Goal: Task Accomplishment & Management: Use online tool/utility

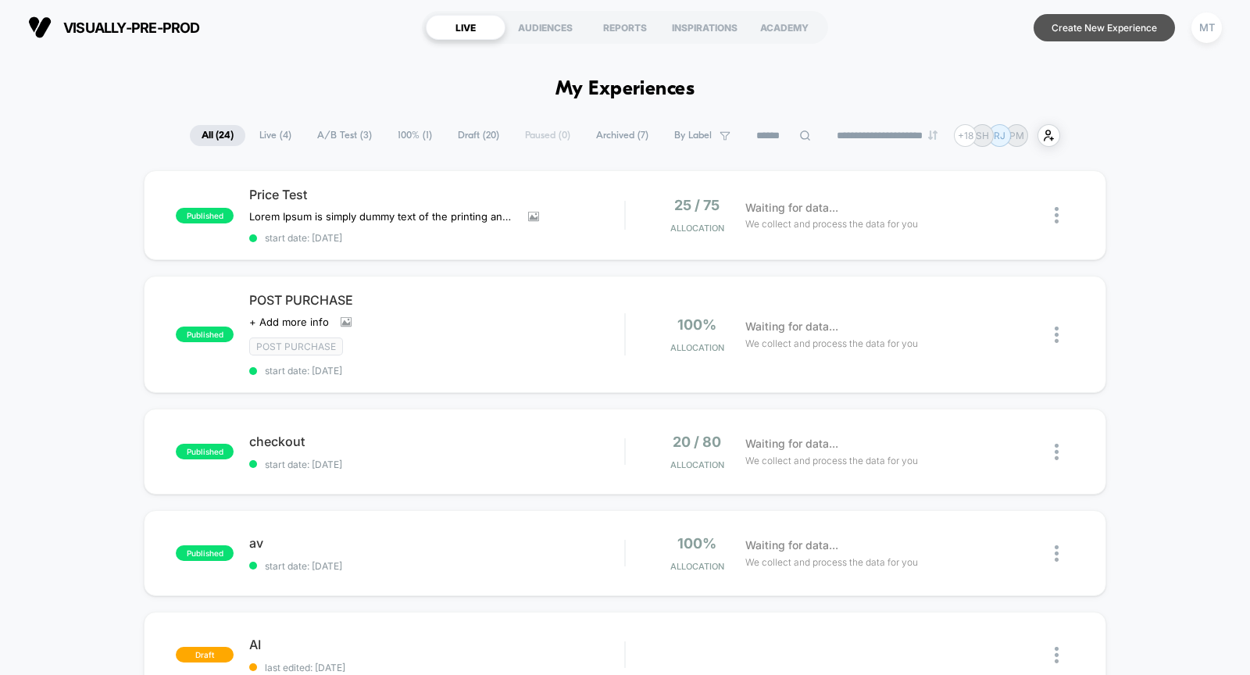
click at [1111, 33] on button "Create New Experience" at bounding box center [1104, 27] width 141 height 27
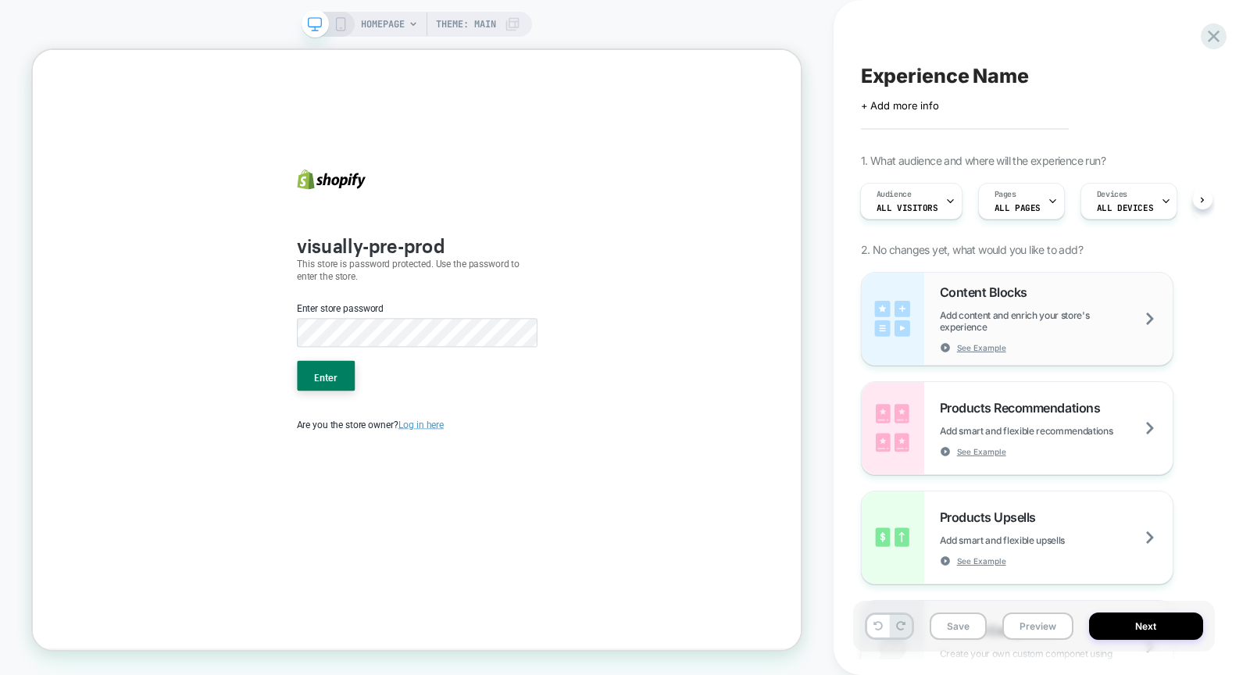
click at [1007, 295] on span "Content Blocks" at bounding box center [987, 292] width 95 height 16
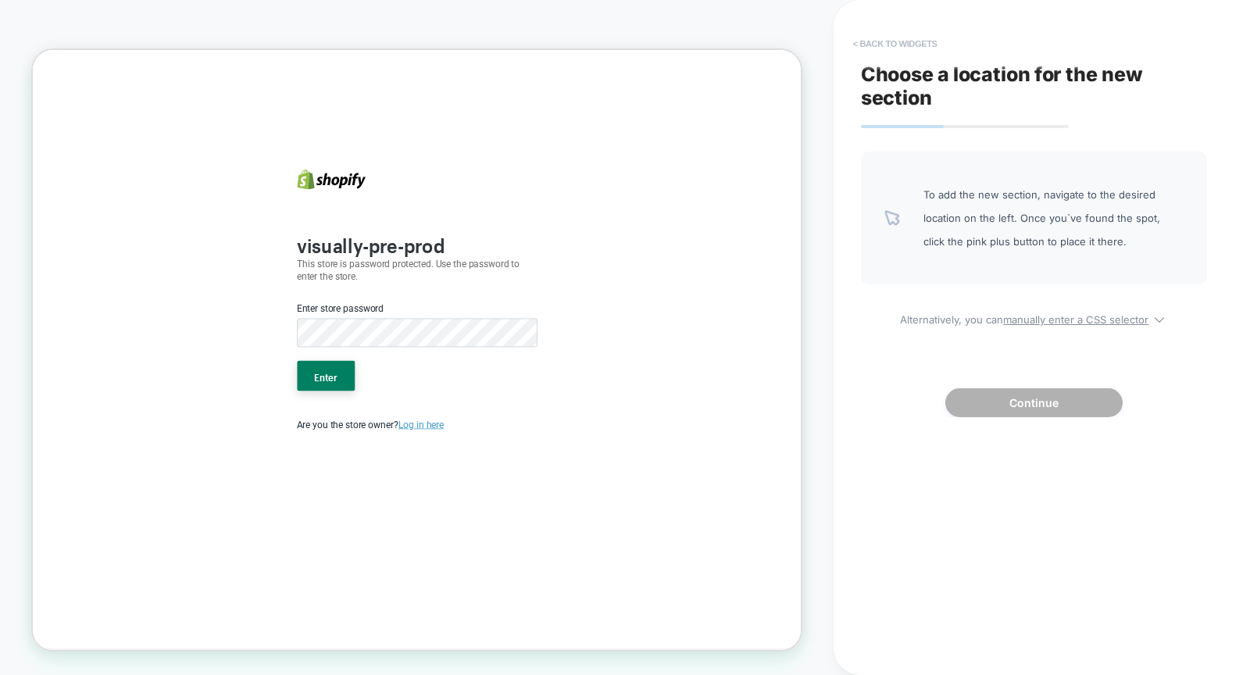
click at [882, 37] on button "< Back to widgets" at bounding box center [896, 43] width 100 height 25
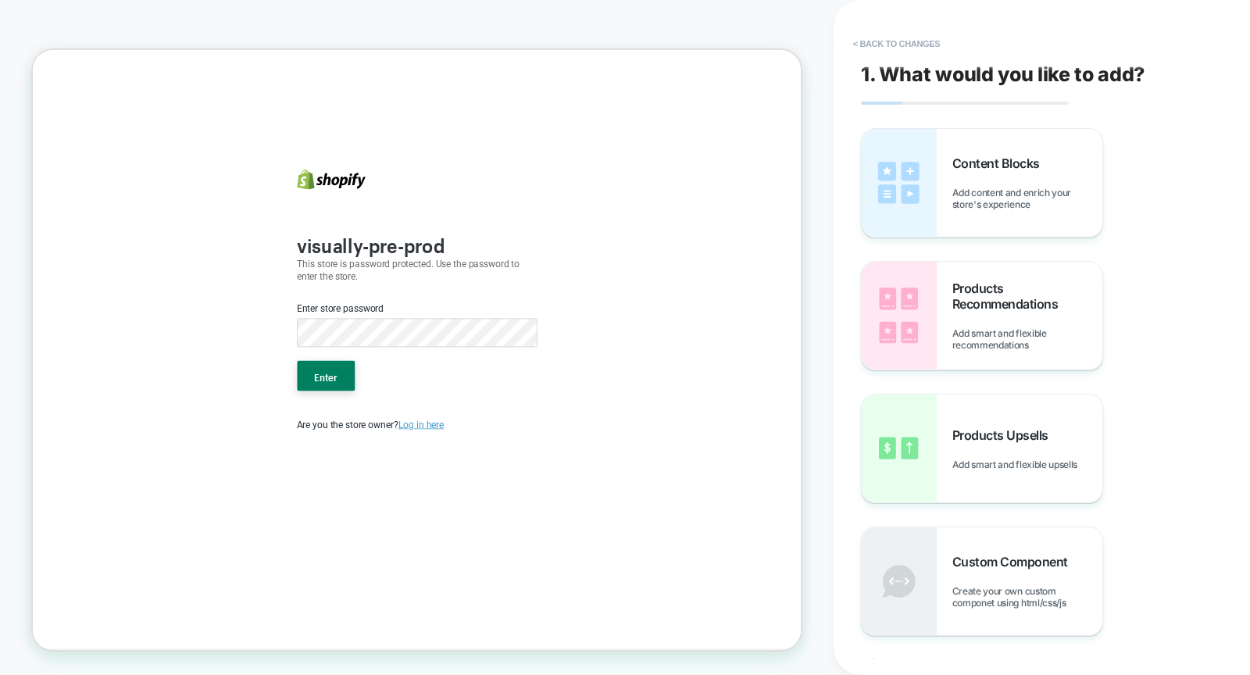
click at [506, 306] on b "visually-pre-prod" at bounding box center [483, 307] width 197 height 39
click at [568, 507] on form "Enter store password Enter" at bounding box center [545, 448] width 320 height 137
click at [953, 158] on span "Content Blocks" at bounding box center [1000, 164] width 95 height 16
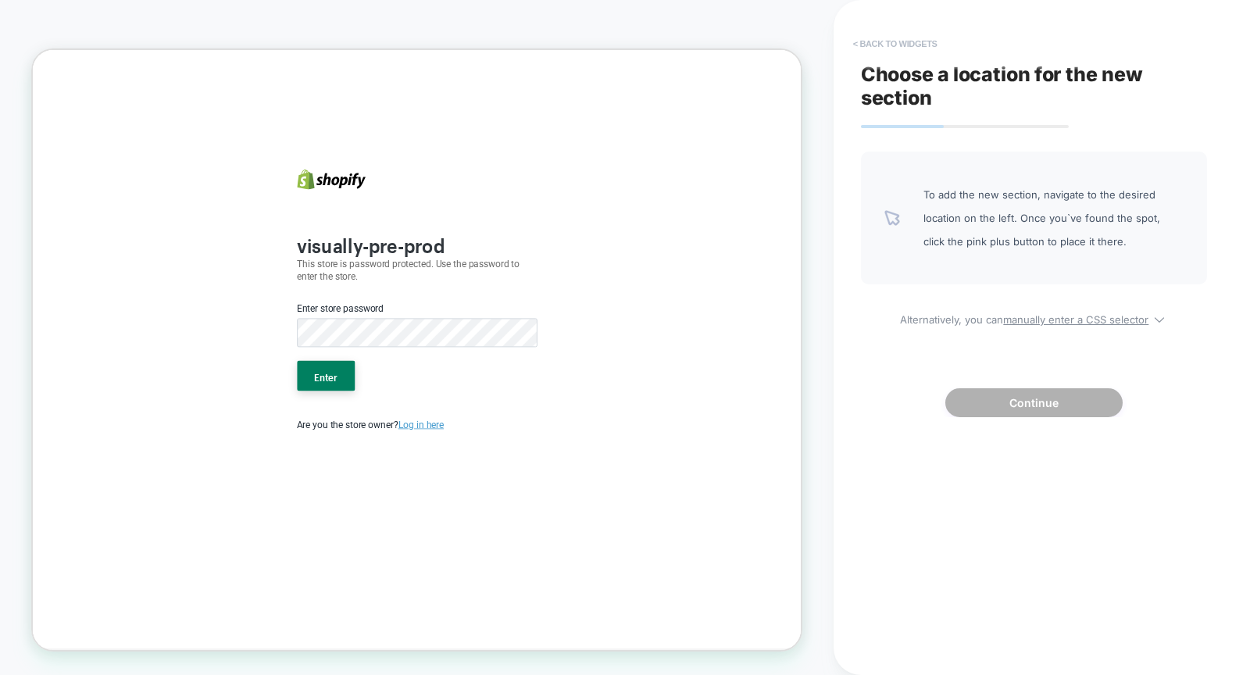
click at [879, 36] on button "< Back to widgets" at bounding box center [896, 43] width 100 height 25
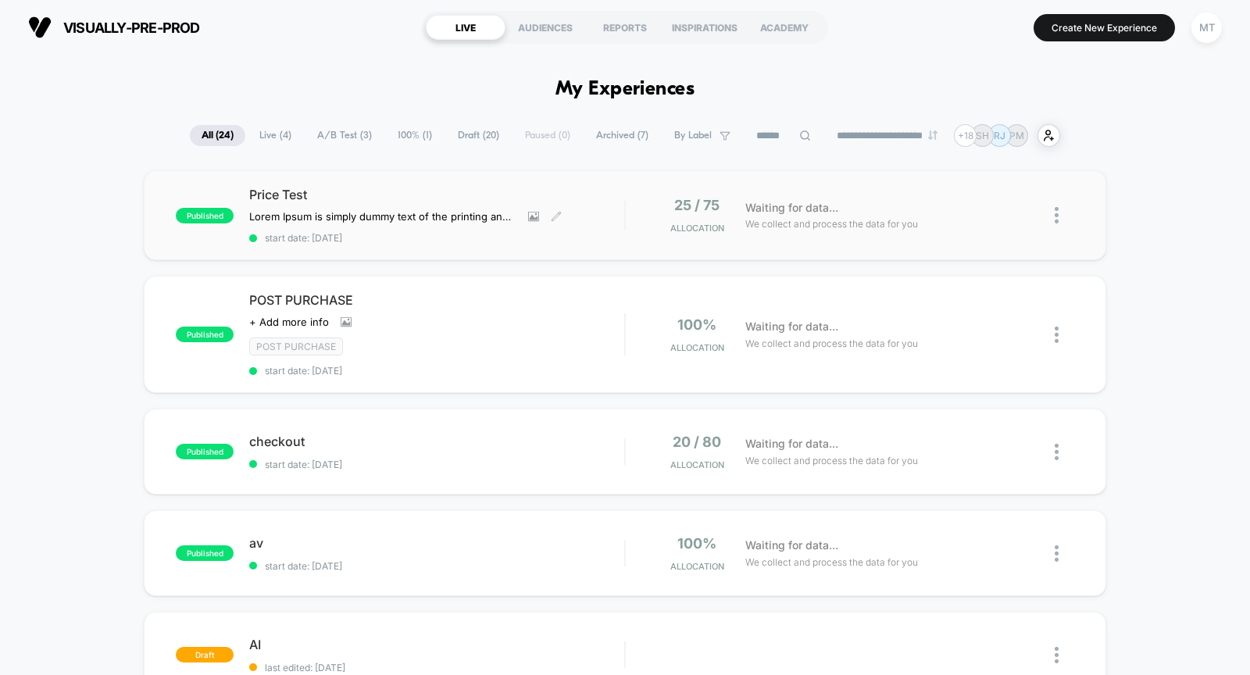
click at [418, 225] on div "Price Test Lorem Ipsum is simply dummy text of the printing and typesetting ind…" at bounding box center [436, 215] width 375 height 57
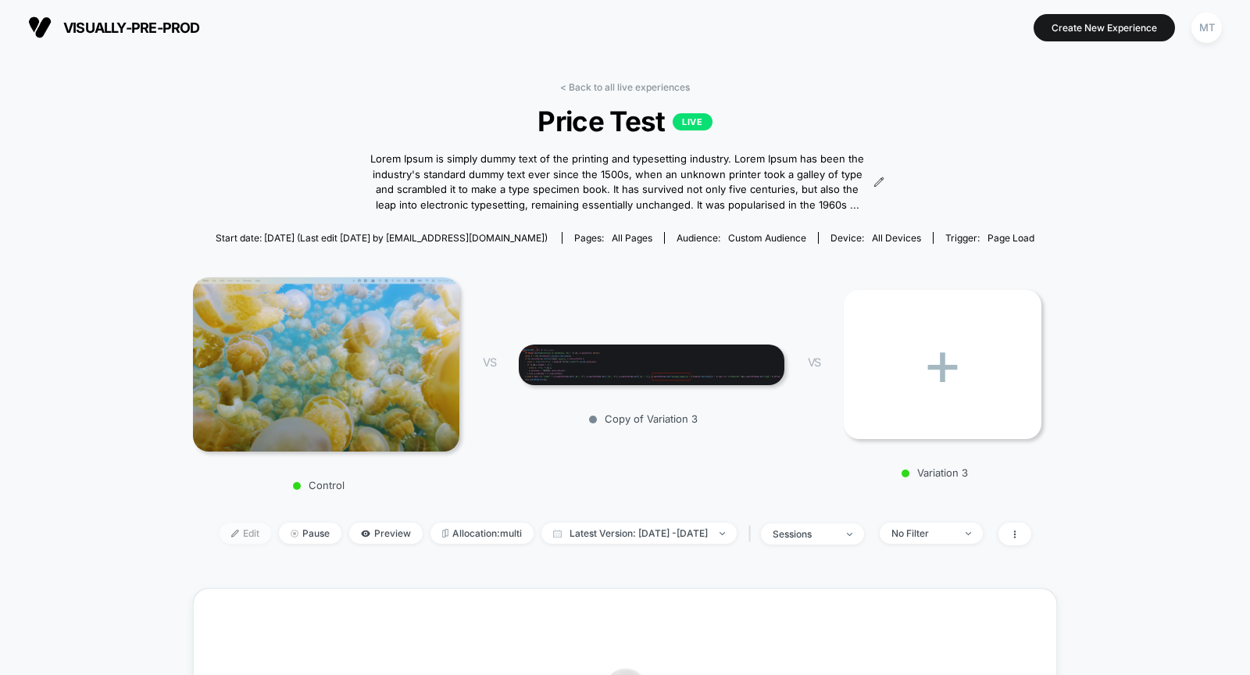
click at [232, 535] on span "Edit" at bounding box center [246, 533] width 52 height 21
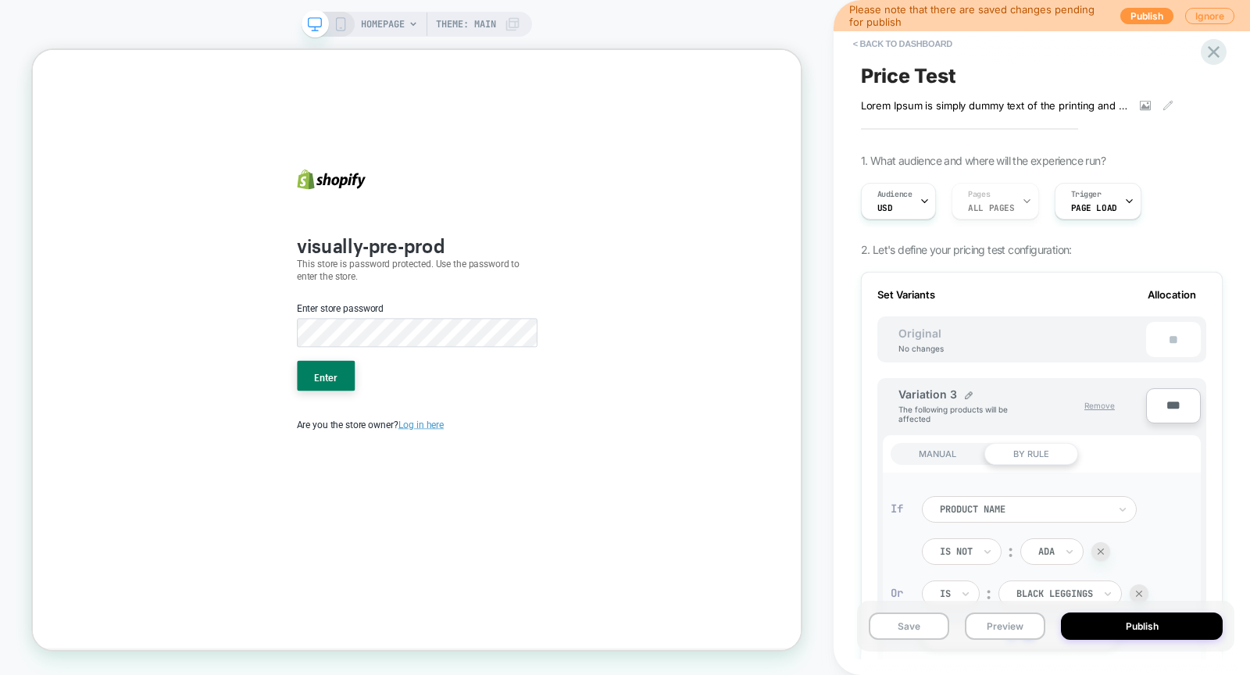
scroll to position [0, 2]
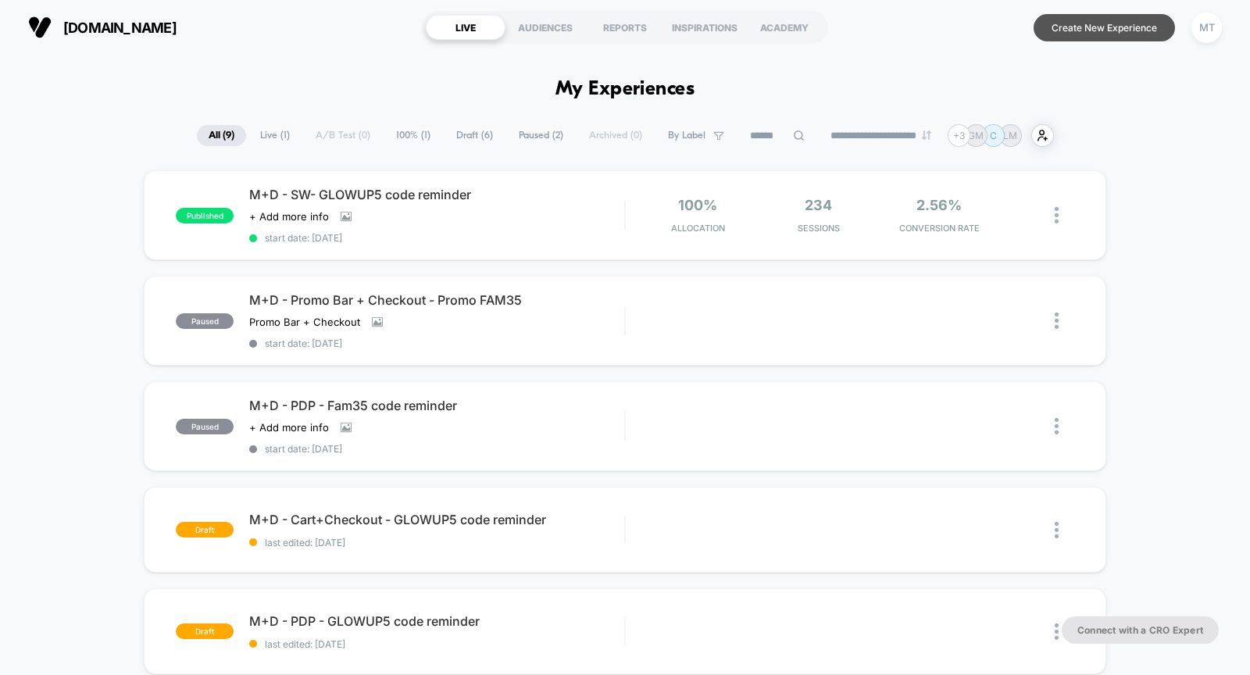
click at [1130, 29] on button "Create New Experience" at bounding box center [1104, 27] width 141 height 27
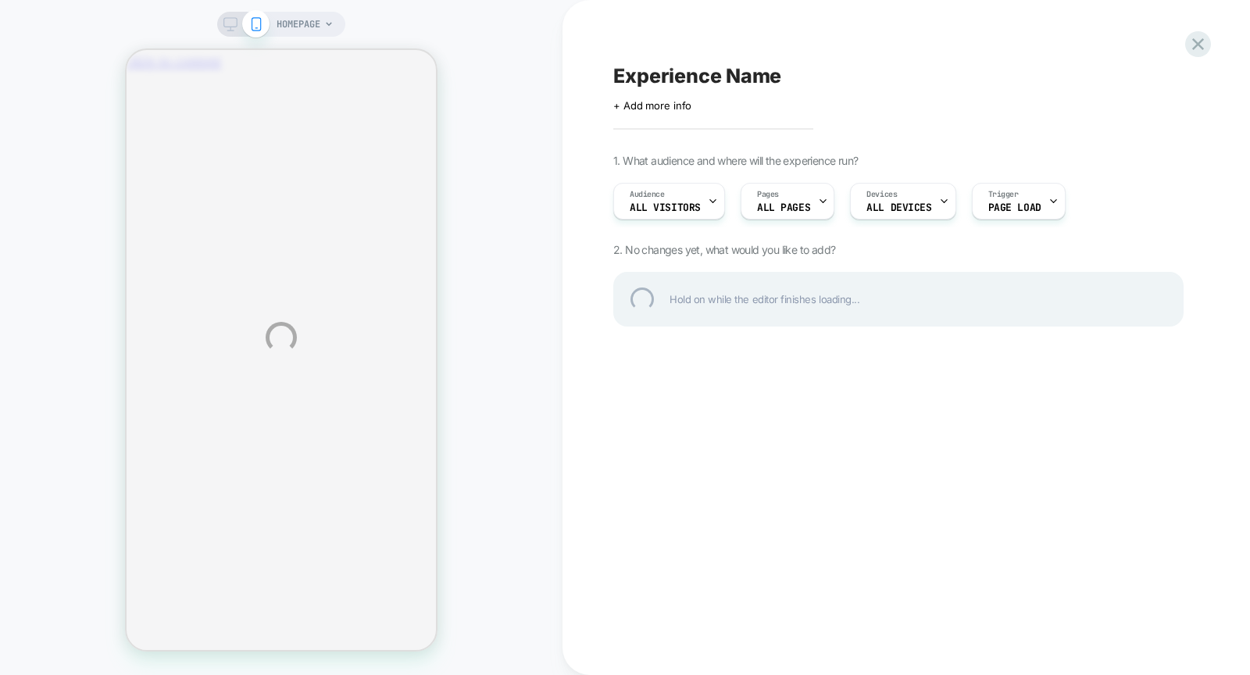
scroll to position [0, 275]
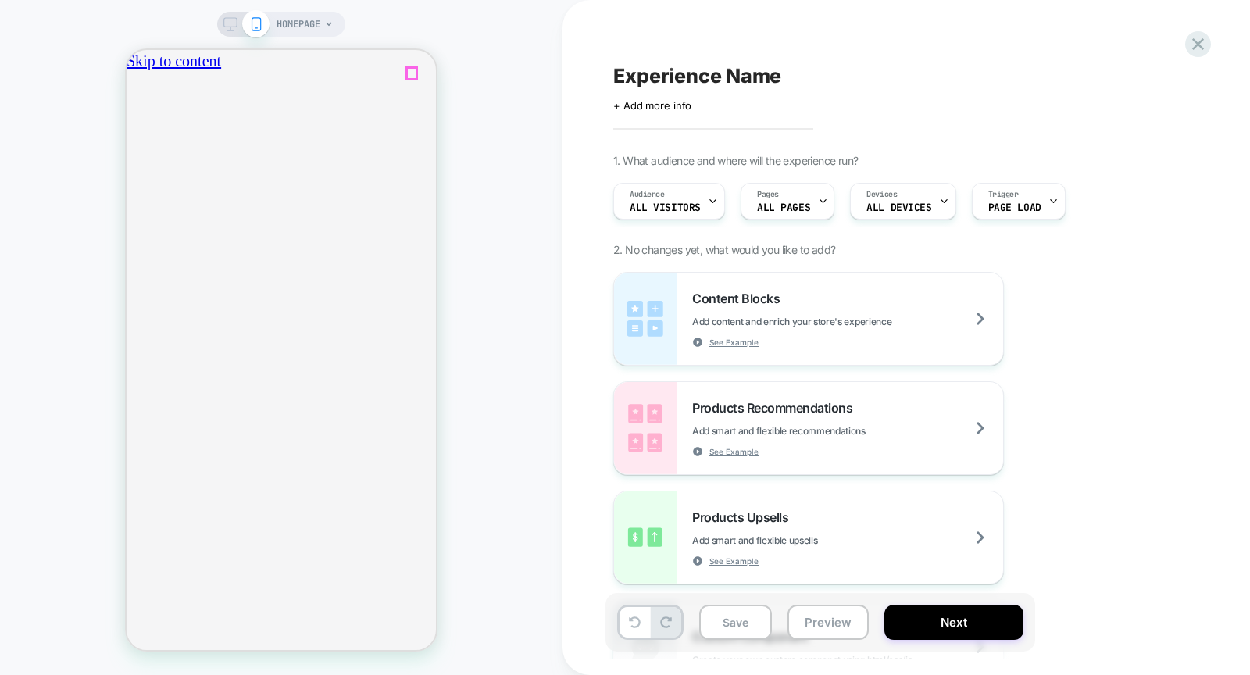
click at [133, 147] on icon "Close" at bounding box center [133, 147] width 0 height 0
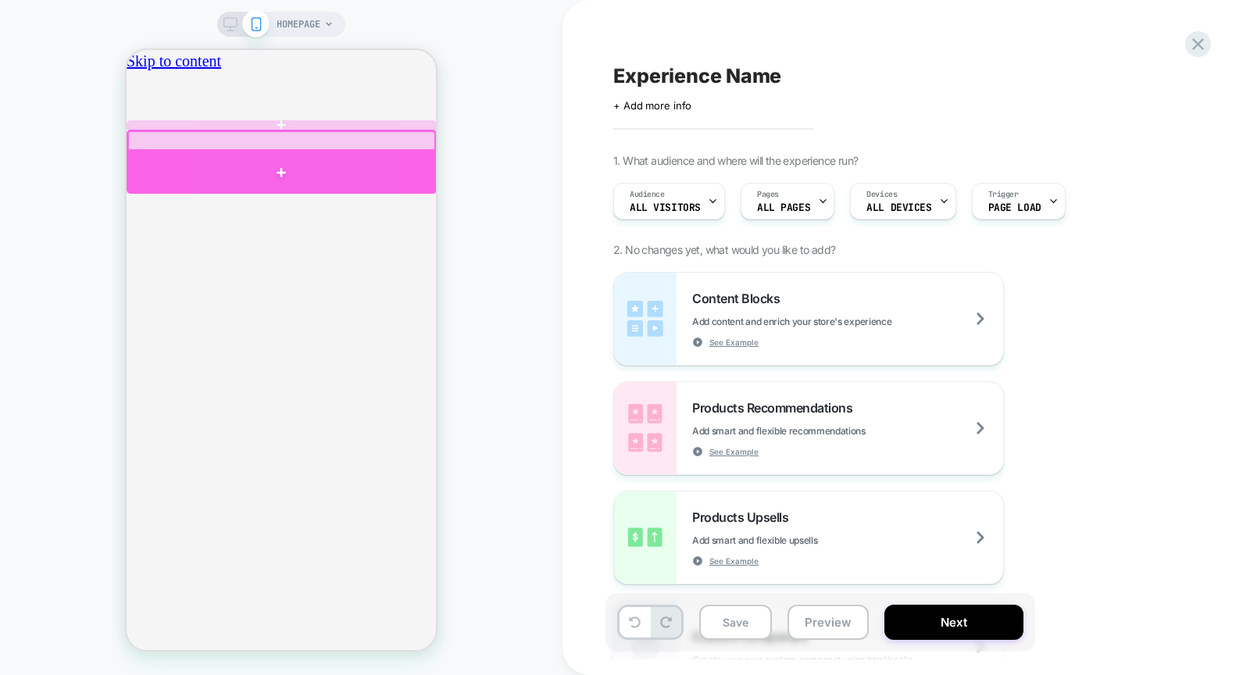
click at [273, 178] on div at bounding box center [282, 173] width 310 height 42
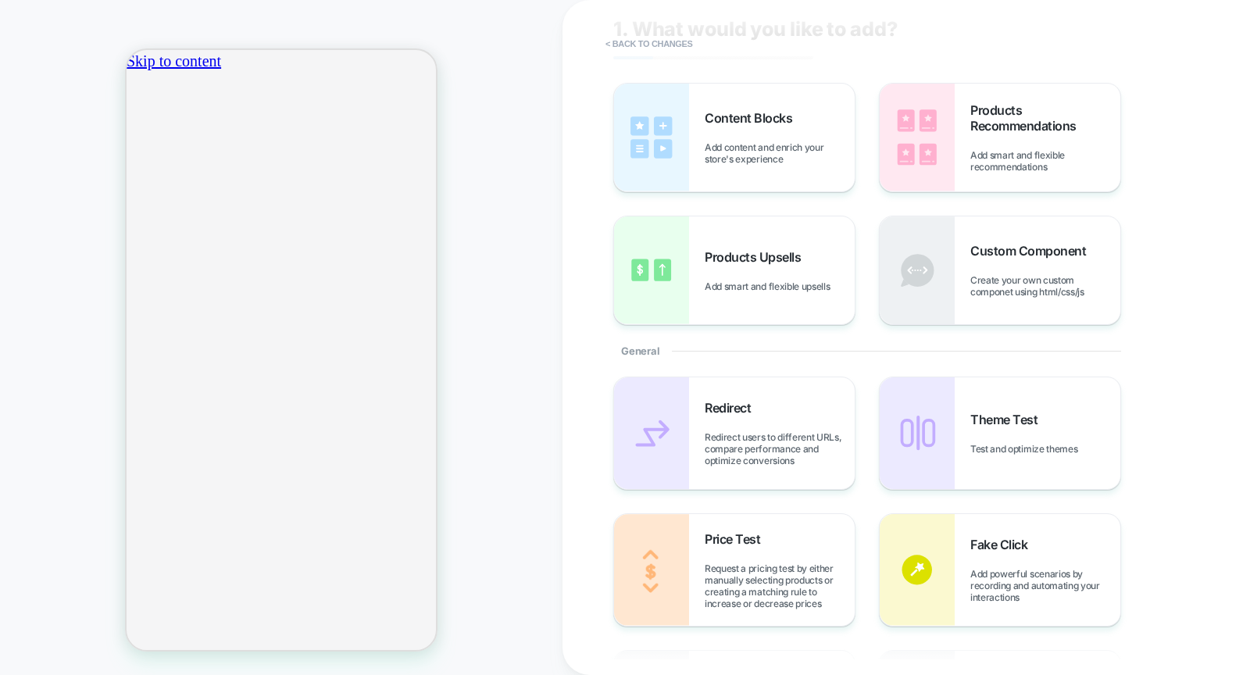
scroll to position [45, 0]
click at [718, 118] on span "Content Blocks" at bounding box center [752, 119] width 95 height 16
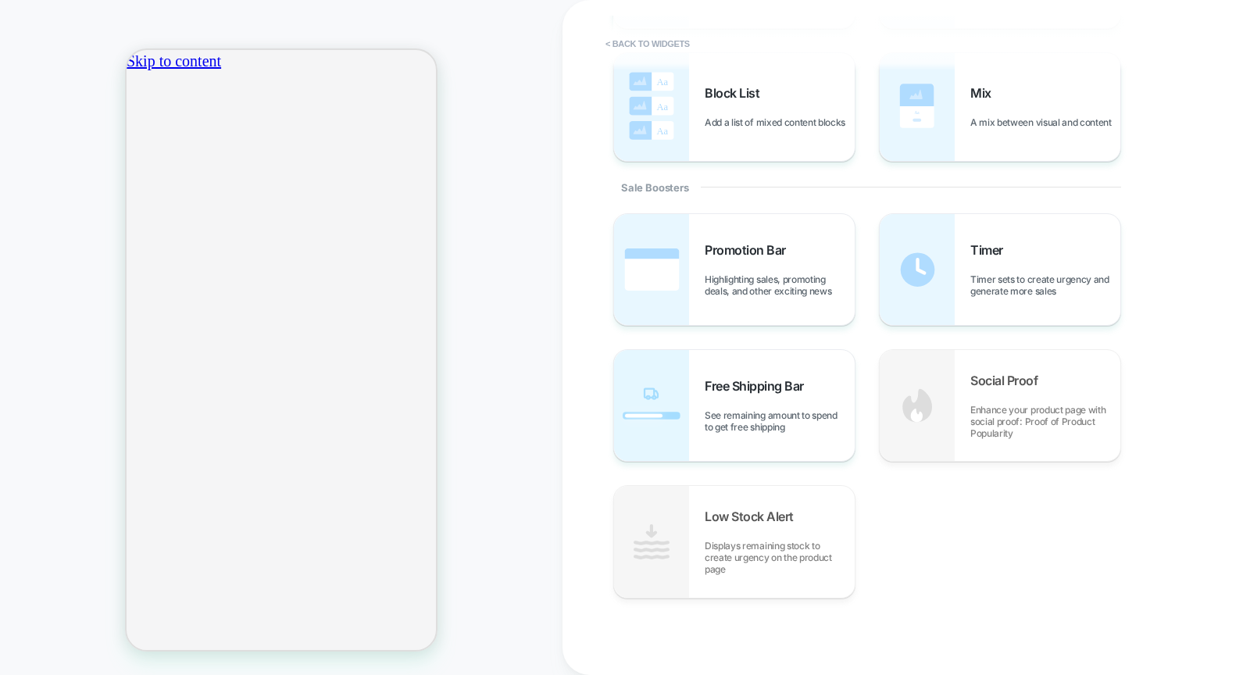
scroll to position [0, 275]
